Goal: Information Seeking & Learning: Learn about a topic

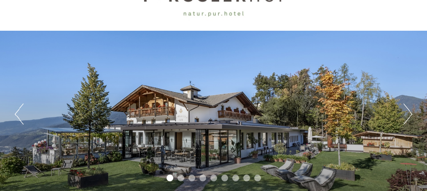
scroll to position [56, 0]
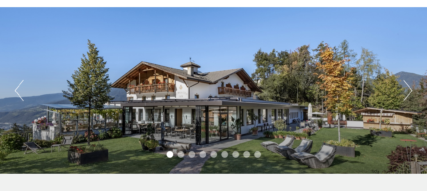
click at [406, 86] on button "Next" at bounding box center [407, 90] width 9 height 21
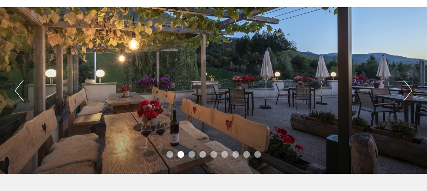
click at [406, 86] on button "Next" at bounding box center [407, 90] width 9 height 21
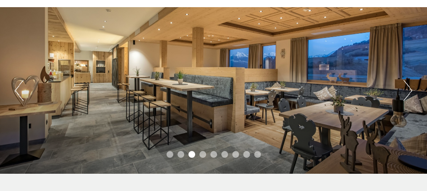
click at [406, 86] on button "Next" at bounding box center [407, 90] width 9 height 21
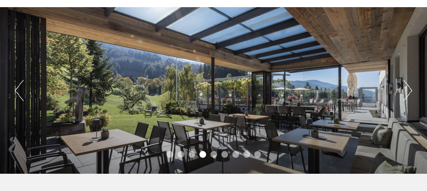
click at [406, 86] on button "Next" at bounding box center [407, 90] width 9 height 21
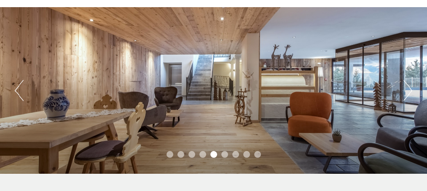
click at [406, 86] on button "Next" at bounding box center [407, 90] width 9 height 21
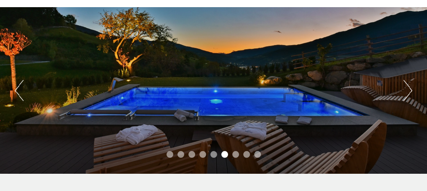
click at [406, 86] on button "Next" at bounding box center [407, 90] width 9 height 21
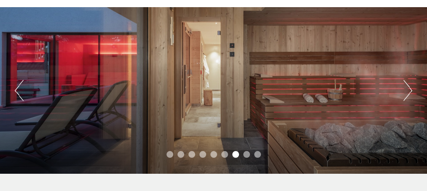
click at [406, 86] on button "Next" at bounding box center [407, 90] width 9 height 21
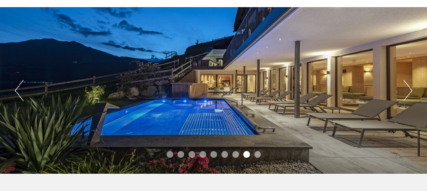
click at [406, 86] on button "Next" at bounding box center [407, 90] width 9 height 21
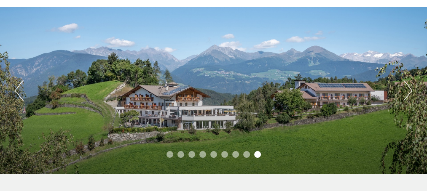
click at [406, 86] on button "Next" at bounding box center [407, 90] width 9 height 21
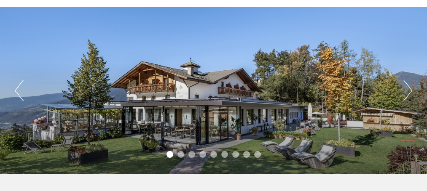
click at [406, 86] on button "Next" at bounding box center [407, 90] width 9 height 21
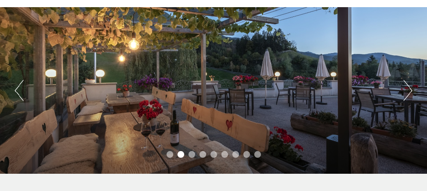
click at [406, 86] on button "Next" at bounding box center [407, 90] width 9 height 21
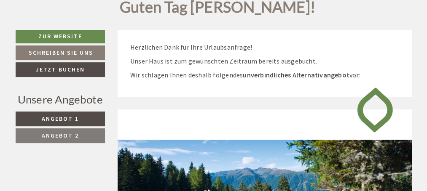
scroll to position [261, 0]
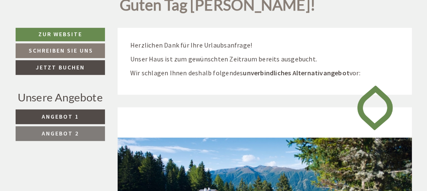
click at [80, 117] on link "Angebot 1" at bounding box center [61, 117] width 90 height 15
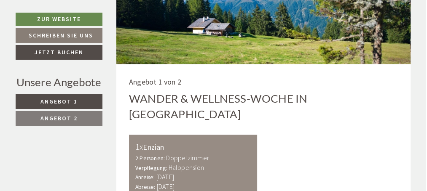
scroll to position [436, 1]
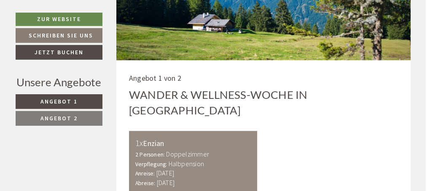
click at [77, 119] on link "Angebot 2" at bounding box center [59, 118] width 87 height 15
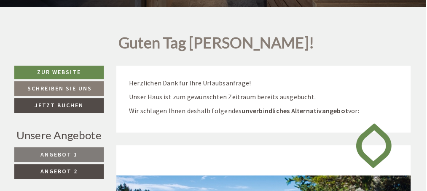
scroll to position [219, 1]
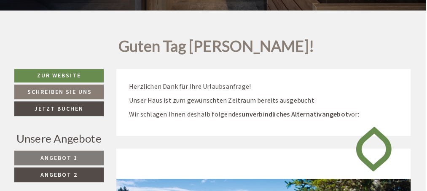
click at [73, 155] on span "Angebot 1" at bounding box center [58, 158] width 37 height 8
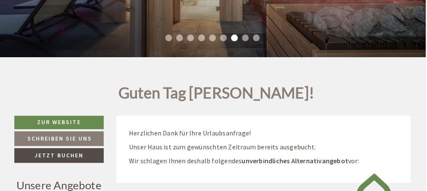
scroll to position [172, 1]
